Goal: Answer question/provide support: Share knowledge or assist other users

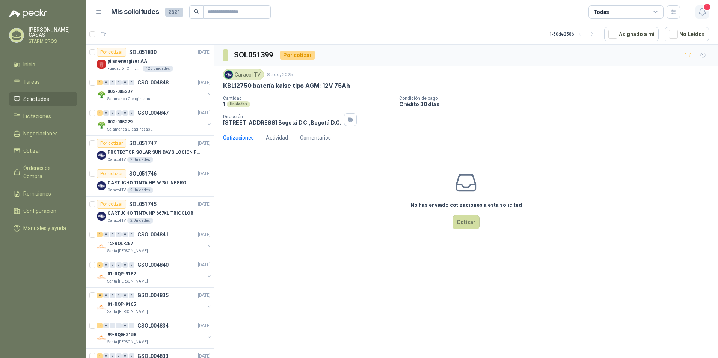
drag, startPoint x: 704, startPoint y: 9, endPoint x: 700, endPoint y: 14, distance: 6.4
click at [704, 9] on span "1" at bounding box center [707, 6] width 8 height 7
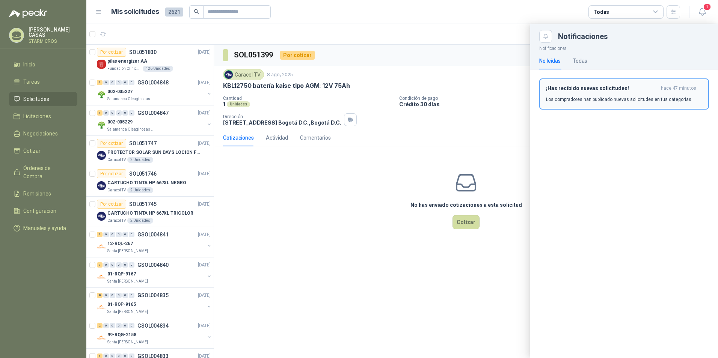
click at [616, 94] on div "¡Has recibido nuevas solicitudes! hace 47 minutos Los compradores han publicado…" at bounding box center [624, 94] width 156 height 18
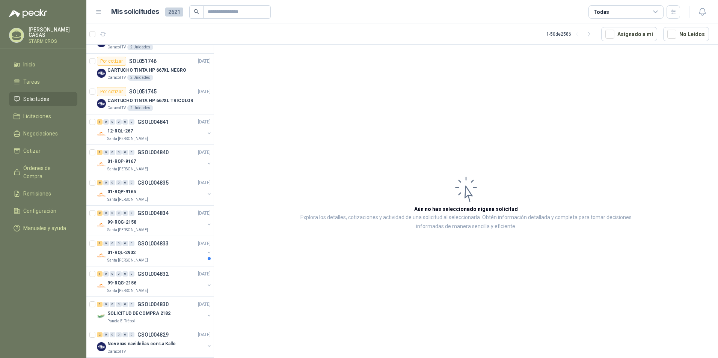
scroll to position [75, 0]
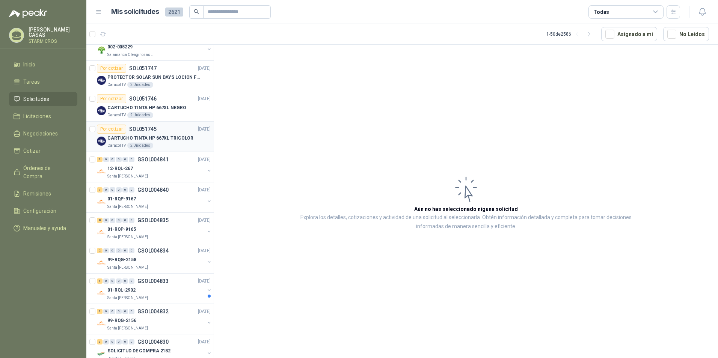
click at [177, 140] on p "CARTUCHO TINTA HP 667XL TRICOLOR" at bounding box center [150, 138] width 86 height 7
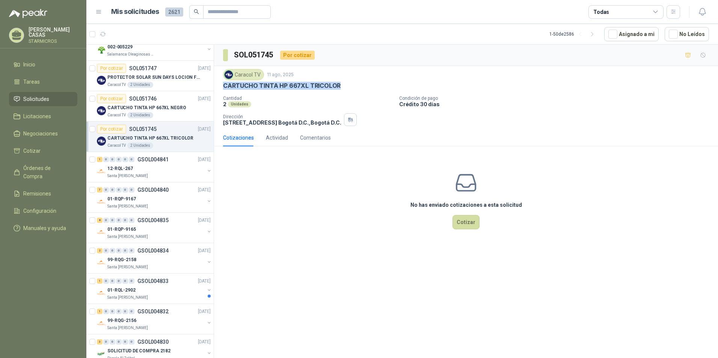
drag, startPoint x: 222, startPoint y: 84, endPoint x: 338, endPoint y: 83, distance: 116.0
click at [338, 83] on div "Caracol TV 11 ago, 2025 CARTUCHO TINTA HP 667XL TRICOLOR Cantidad 2 Unidades C…" at bounding box center [466, 97] width 504 height 63
copy p "CARTUCHO TINTA HP 667XL TRICOLOR"
click at [166, 109] on p "CARTUCHO TINTA HP 667XL NEGRO" at bounding box center [146, 107] width 79 height 7
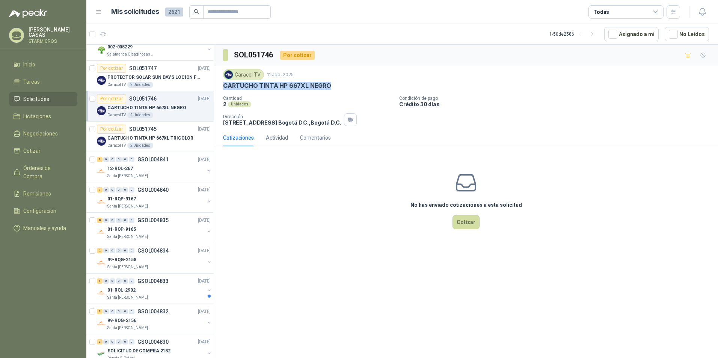
drag, startPoint x: 330, startPoint y: 85, endPoint x: 224, endPoint y: 90, distance: 105.6
click at [224, 90] on div "CARTUCHO TINTA HP 667XL NEGRO" at bounding box center [466, 86] width 486 height 8
copy p "CARTUCHO TINTA HP 667XL NEGRO"
click at [164, 77] on p "PROTECTOR SOLAR SUN DAYS LOCION FPS 50 CAJA X 24 UN" at bounding box center [153, 77] width 93 height 7
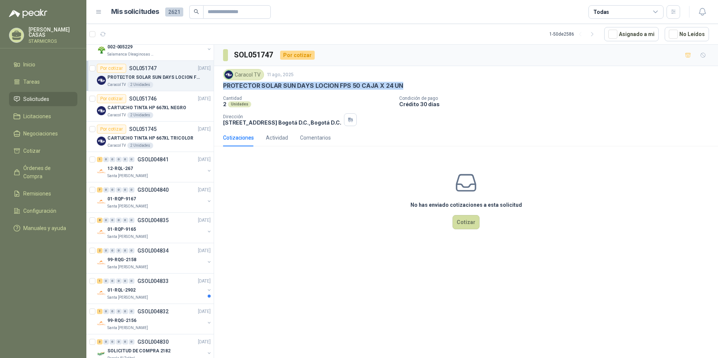
drag, startPoint x: 403, startPoint y: 85, endPoint x: 222, endPoint y: 85, distance: 181.0
click at [222, 85] on div "Caracol TV 11 ago, 2025 PROTECTOR SOLAR SUN DAYS LOCION FPS 50 CAJA X 24 UN Can…" at bounding box center [466, 97] width 504 height 63
copy p "PROTECTOR SOLAR SUN DAYS LOCION FPS 50 CAJA X 24 UN"
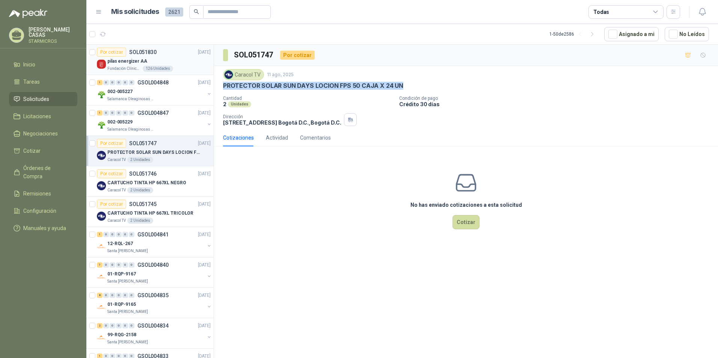
click at [176, 59] on div "pilas energizer AA" at bounding box center [158, 61] width 103 height 9
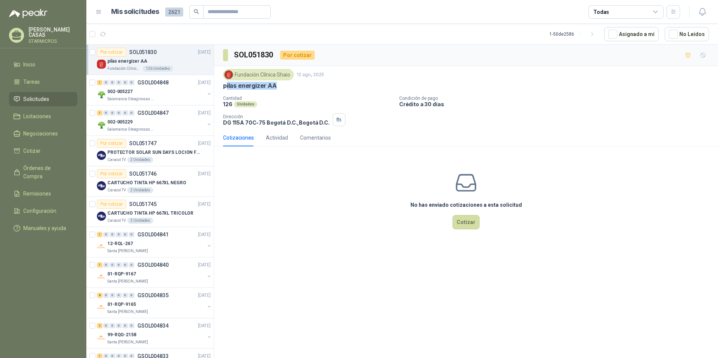
drag, startPoint x: 282, startPoint y: 84, endPoint x: 226, endPoint y: 92, distance: 56.1
click at [226, 92] on div "Fundación Clínica Shaio 12 ago, 2025 pilas energizer AA Cantidad 126 Unidades C…" at bounding box center [466, 97] width 486 height 57
copy p "pilas energizer AA"
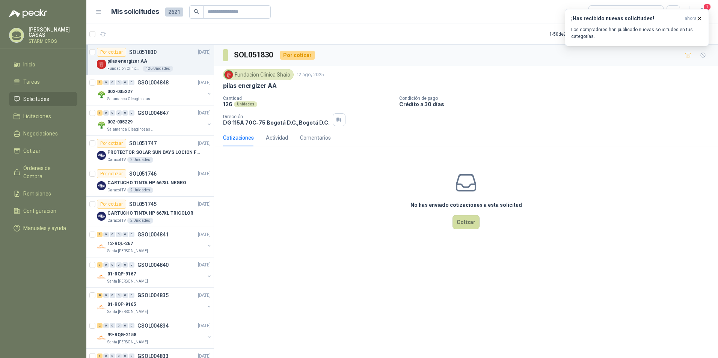
click at [341, 240] on div "No has enviado cotizaciones a esta solicitud Cotizar" at bounding box center [466, 200] width 504 height 96
drag, startPoint x: 666, startPoint y: 143, endPoint x: 718, endPoint y: 26, distance: 128.8
click at [666, 140] on div "Cotizaciones Actividad Comentarios" at bounding box center [466, 137] width 486 height 17
click at [698, 17] on icon "button" at bounding box center [699, 18] width 3 height 3
click at [711, 11] on header "Mis solicitudes 2621 Todas 1" at bounding box center [402, 12] width 632 height 24
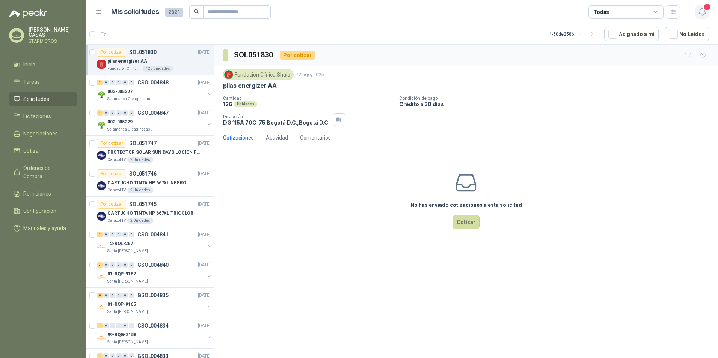
click at [706, 11] on icon "button" at bounding box center [702, 11] width 9 height 9
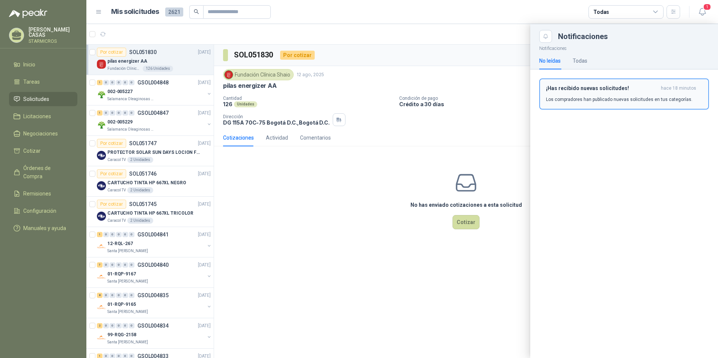
click at [630, 98] on p "Los compradores han publicado nuevas solicitudes en tus categorías." at bounding box center [619, 99] width 146 height 7
